Goal: Transaction & Acquisition: Obtain resource

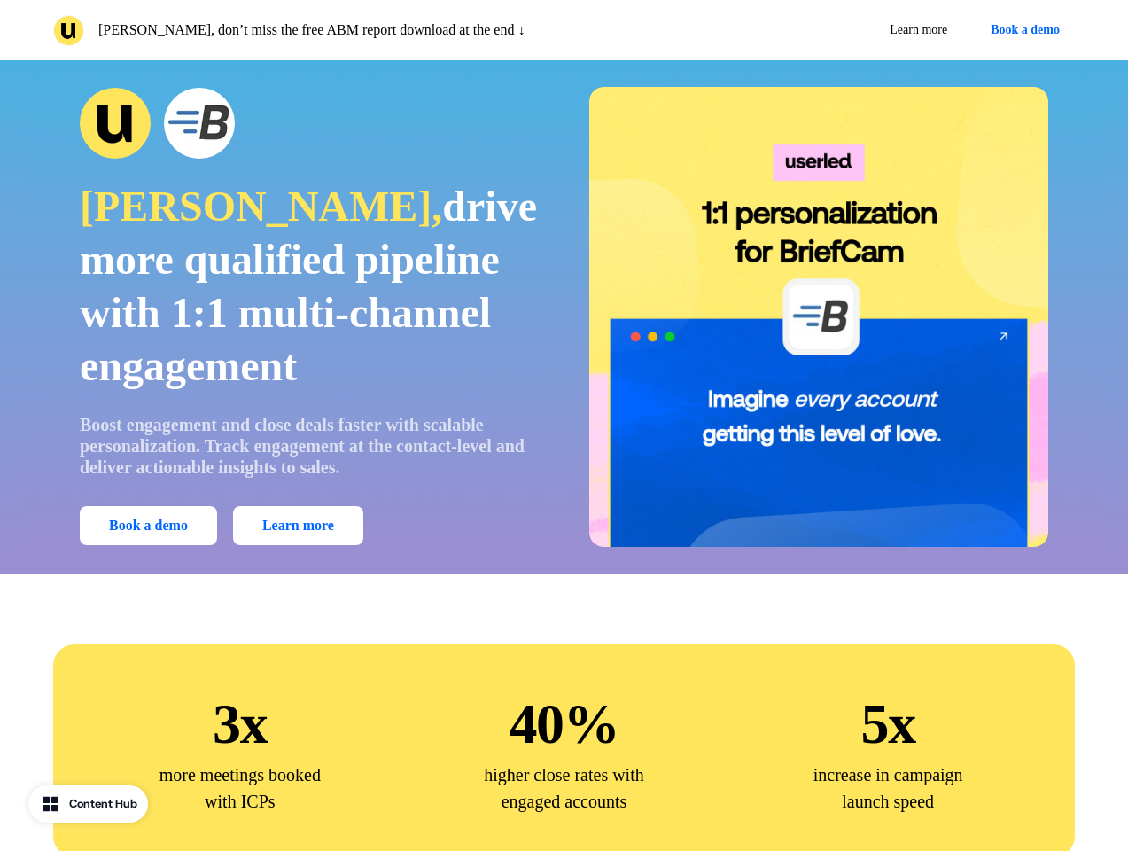
click at [564, 30] on div "[PERSON_NAME], don’t miss the free ABM report download at the end ↓ Learn more …" at bounding box center [564, 30] width 1128 height 60
click at [305, 30] on p "[PERSON_NAME], don’t miss the free ABM report download at the end ↓" at bounding box center [311, 30] width 426 height 21
click at [823, 30] on div "Learn more Book a demo" at bounding box center [824, 30] width 504 height 32
click at [1022, 30] on button "Book a demo" at bounding box center [1025, 30] width 99 height 32
click at [564, 316] on div "[PERSON_NAME], drive more qualified pipeline with 1:1 multi-channel engagement …" at bounding box center [564, 317] width 1075 height 460
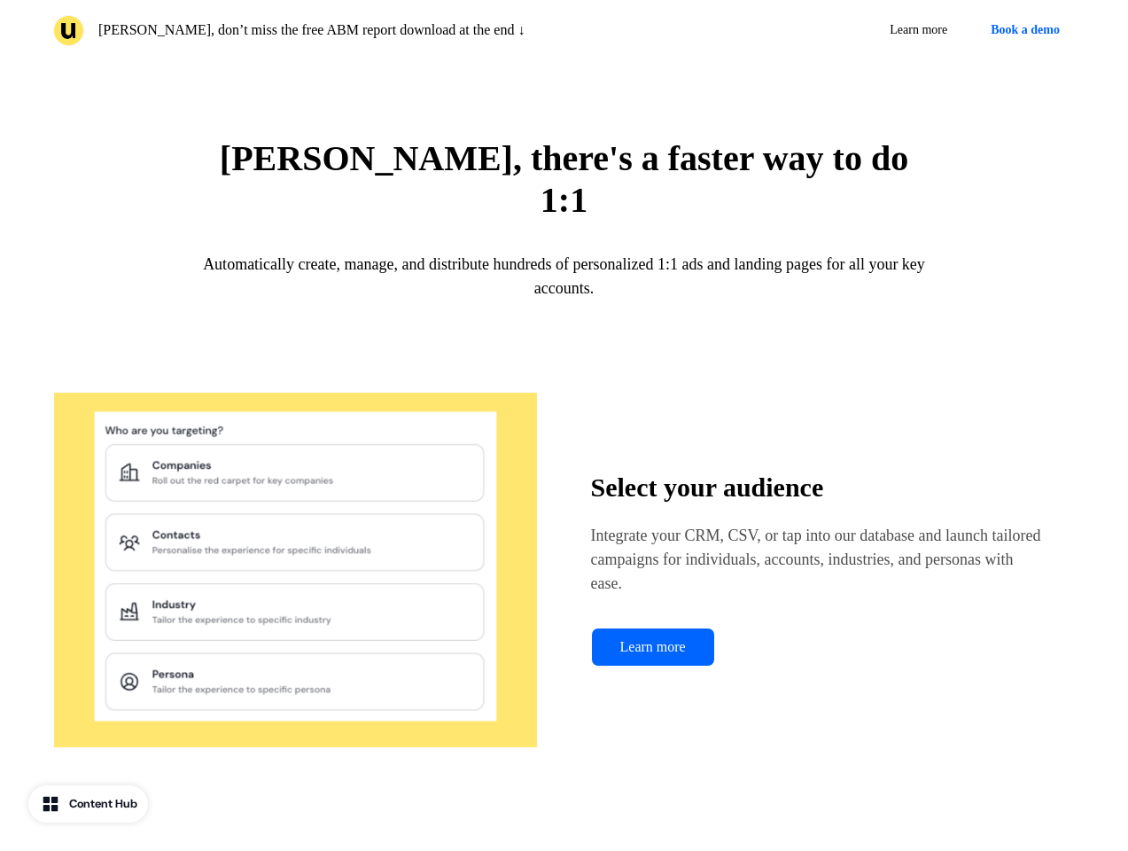
click at [152, 526] on img at bounding box center [295, 570] width 485 height 355
